Goal: Download file/media

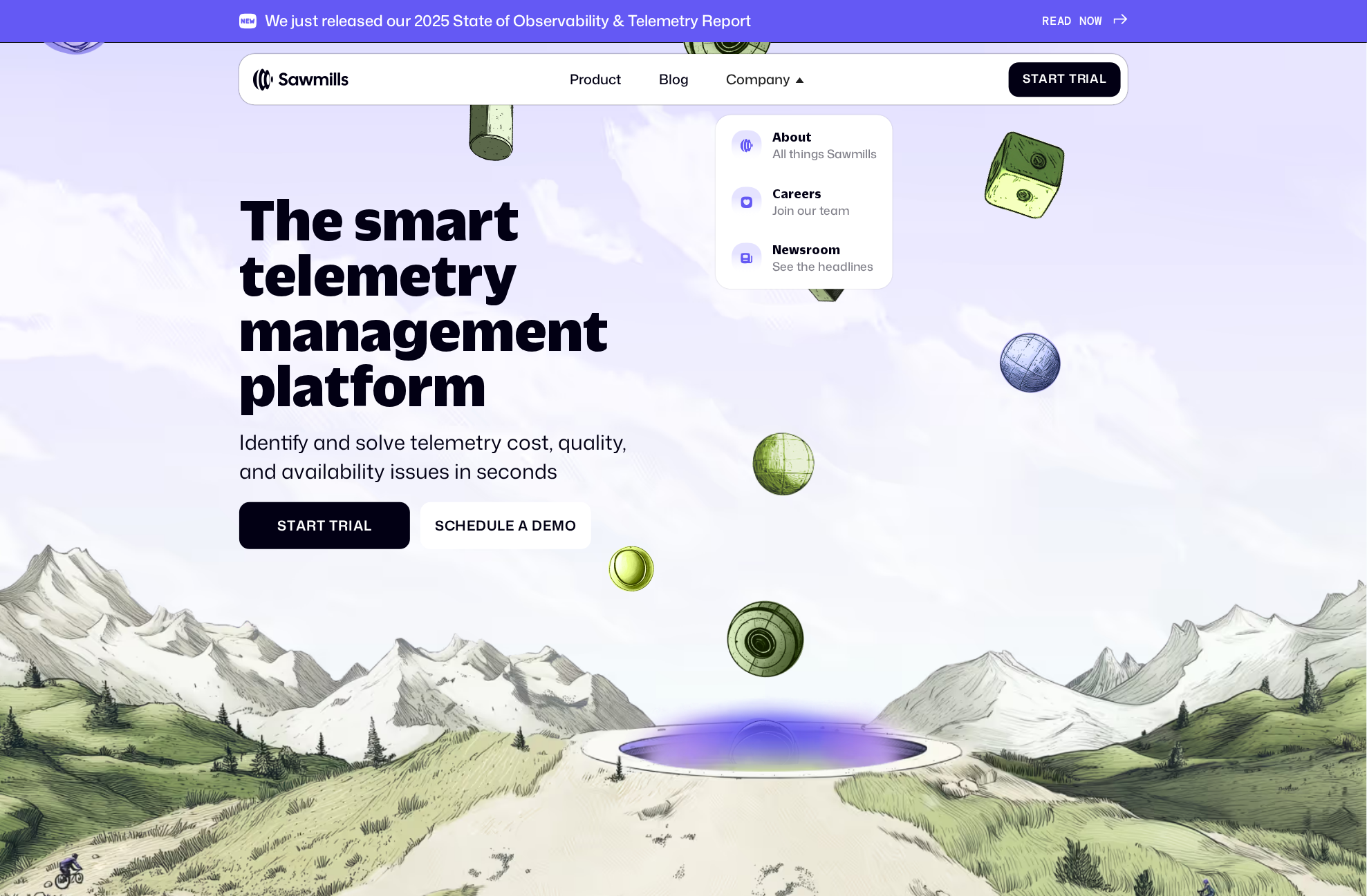
click at [1098, 15] on span "W" at bounding box center [1098, 7] width 8 height 15
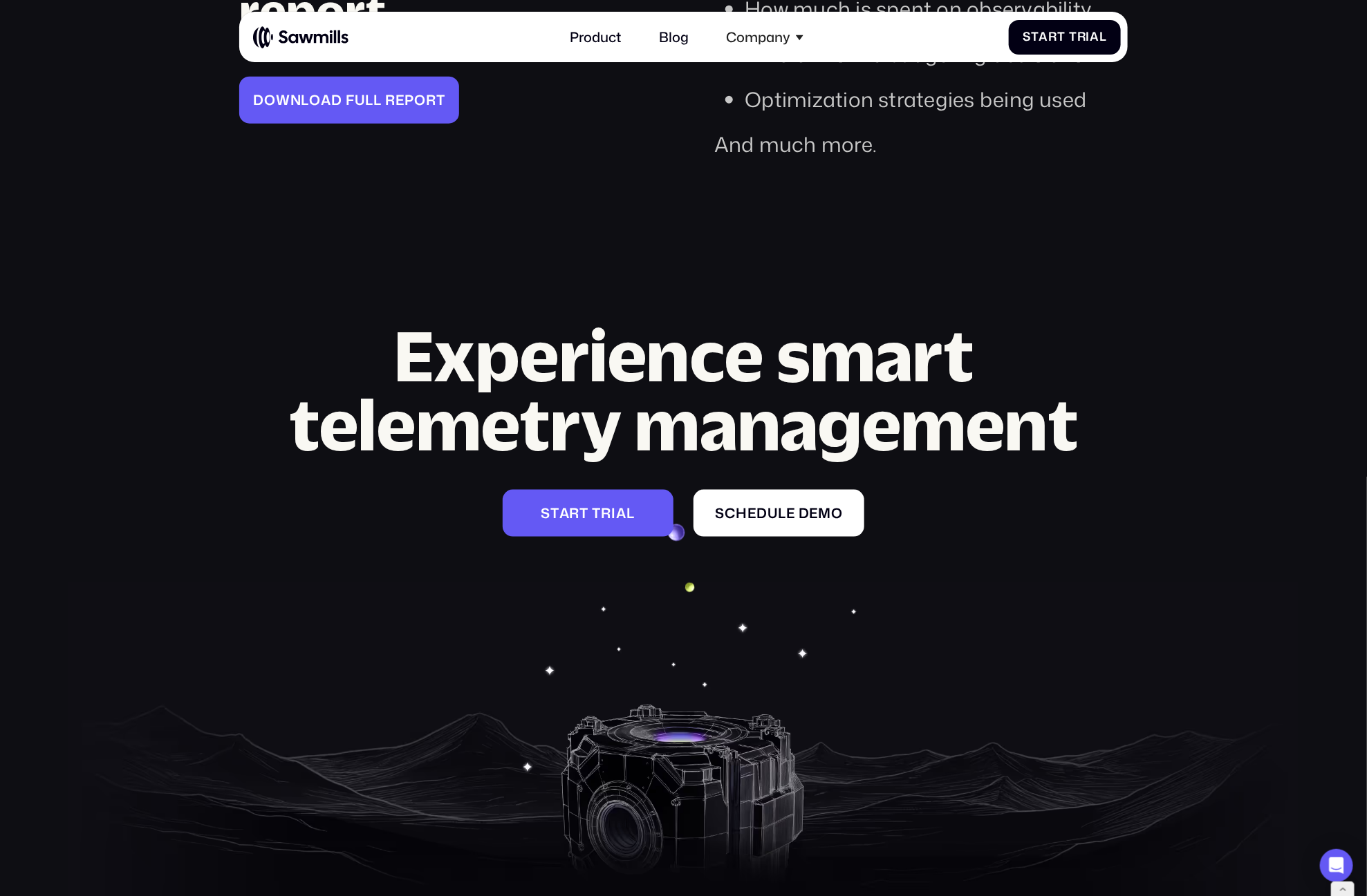
scroll to position [3800, 0]
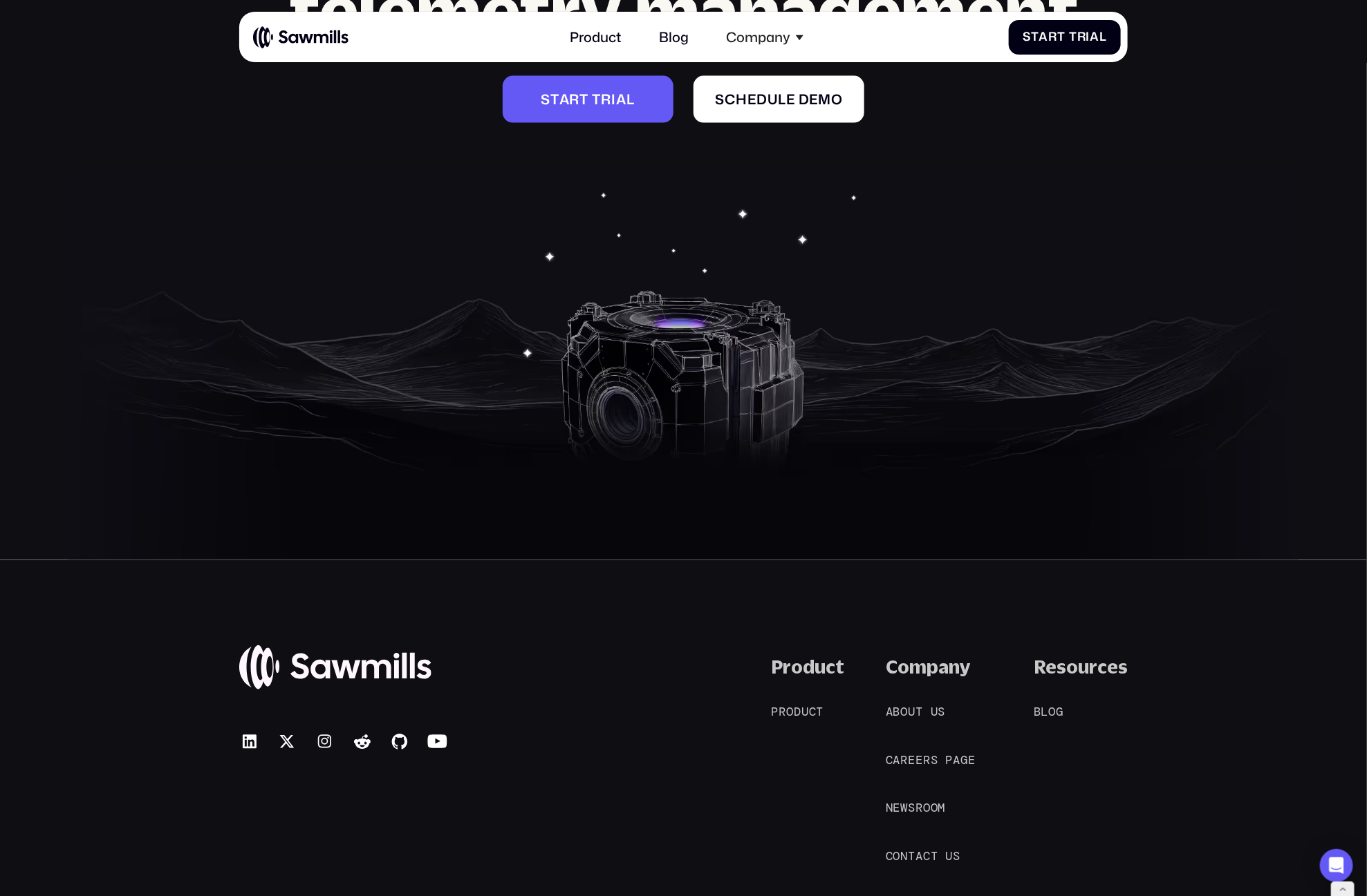
click at [449, 693] on div "© 2025 Sawmills Product P r o d u c t P r o d u c t Company A b o u t u s A b o…" at bounding box center [683, 761] width 888 height 209
click at [403, 735] on icon at bounding box center [400, 743] width 15 height 15
click at [362, 735] on icon at bounding box center [362, 742] width 17 height 15
click at [322, 732] on icon at bounding box center [325, 742] width 21 height 21
click at [290, 736] on icon at bounding box center [287, 742] width 14 height 12
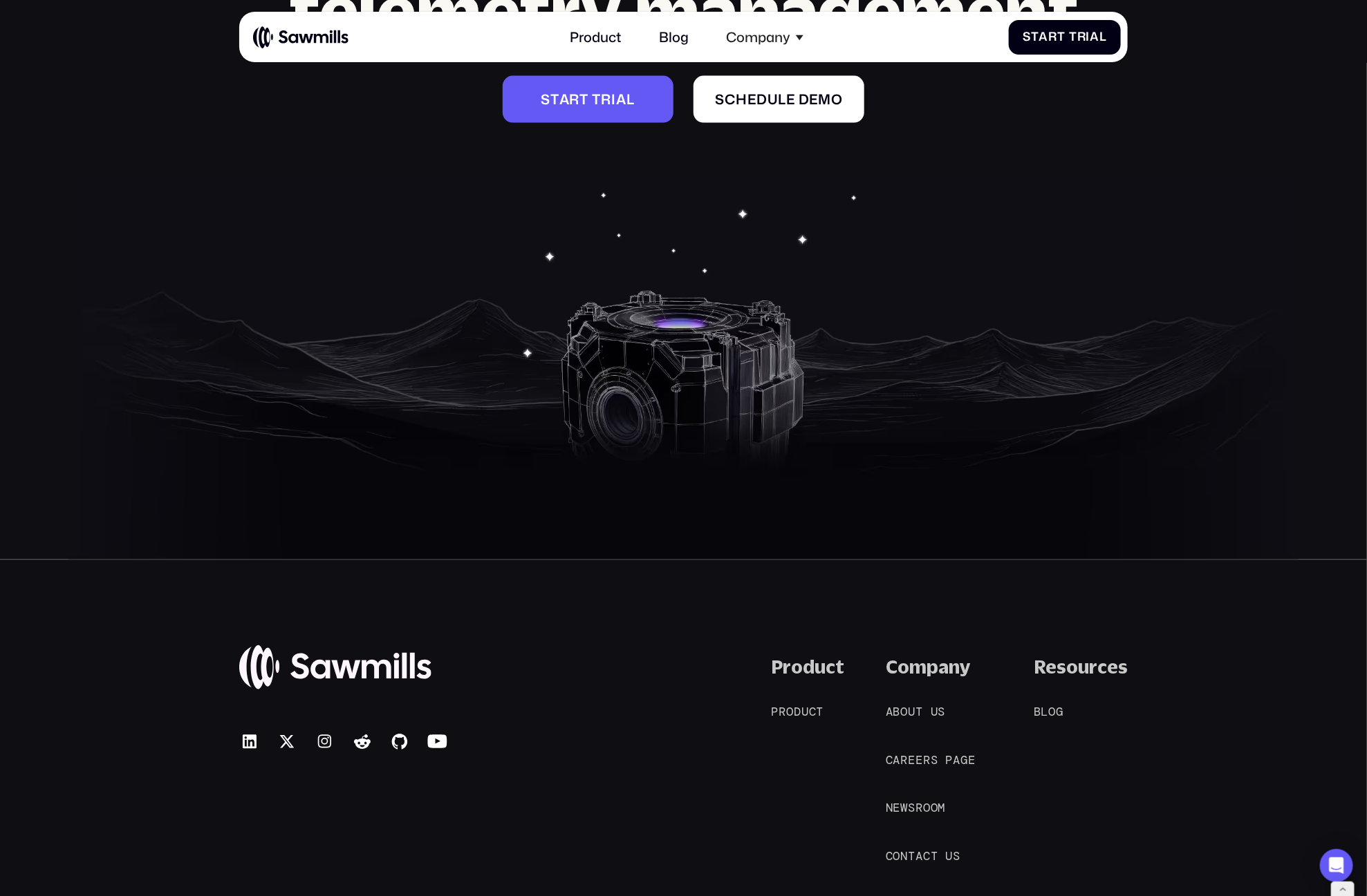
click at [263, 672] on div "© 2025 Sawmills" at bounding box center [343, 761] width 208 height 209
click at [253, 732] on icon at bounding box center [249, 742] width 21 height 21
